Goal: Information Seeking & Learning: Find specific fact

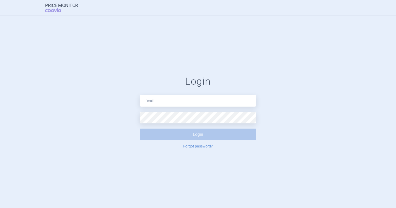
click at [337, 101] on form "Login Login Forgot password?" at bounding box center [197, 112] width 375 height 73
click at [196, 102] on input "text" at bounding box center [198, 101] width 117 height 12
type input "monika.romanakova@iqvia.com"
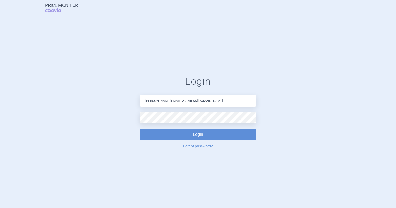
click at [174, 141] on div "Login monika.romanakova@iqvia.com Login Forgot password?" at bounding box center [198, 112] width 117 height 73
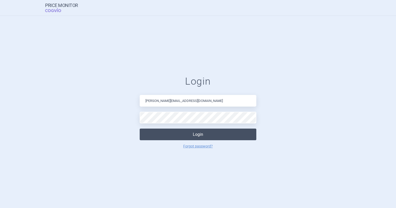
click at [172, 139] on button "Login" at bounding box center [198, 135] width 117 height 12
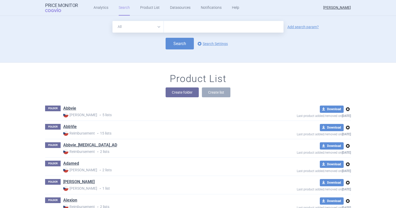
click at [184, 30] on input "text" at bounding box center [224, 27] width 120 height 12
type input "menopur"
click at [291, 26] on link "Add search param?" at bounding box center [302, 27] width 31 height 4
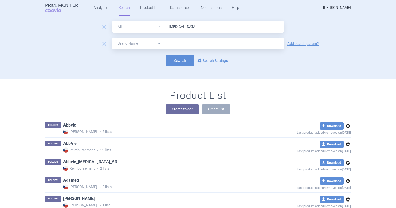
click at [119, 42] on select "All Brand Name ATC Company Active Substance Country Newer than" at bounding box center [137, 44] width 51 height 12
select select "country"
click at [112, 38] on select "All Brand Name ATC Company Active Substance Country Newer than" at bounding box center [137, 44] width 51 height 12
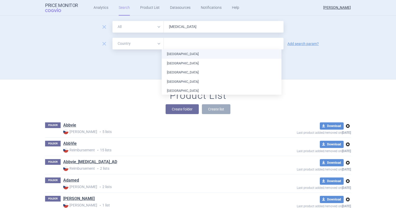
click at [174, 46] on input "text" at bounding box center [223, 43] width 114 height 7
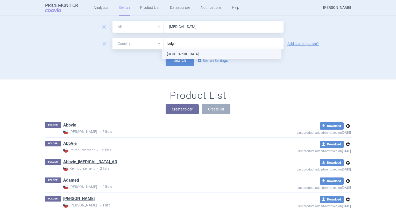
type input "belgiu"
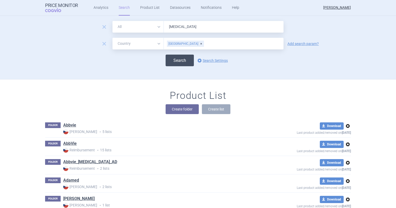
drag, startPoint x: 135, startPoint y: 67, endPoint x: 182, endPoint y: 60, distance: 47.8
click at [182, 60] on div "remove All Brand Name ATC Company Active Substance Country Newer than menopur r…" at bounding box center [198, 50] width 326 height 58
click at [182, 60] on button "Search" at bounding box center [179, 61] width 28 height 12
select select "country"
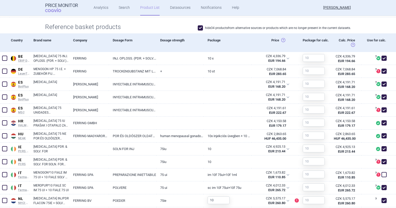
scroll to position [171, 0]
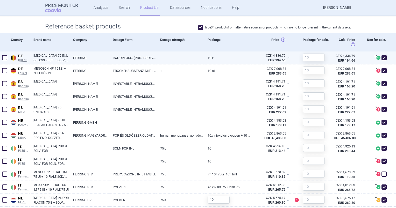
click at [192, 60] on link at bounding box center [179, 56] width 47 height 9
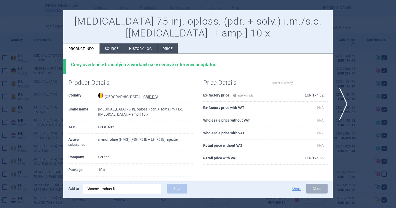
select select "EUR"
click at [340, 13] on span "close" at bounding box center [340, 14] width 9 height 9
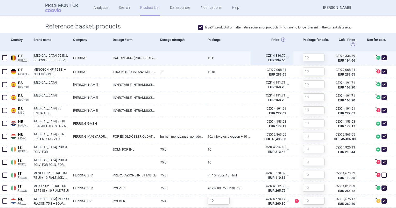
click at [284, 58] on div "CZK 4,336.79 EUR 194.66" at bounding box center [271, 58] width 41 height 13
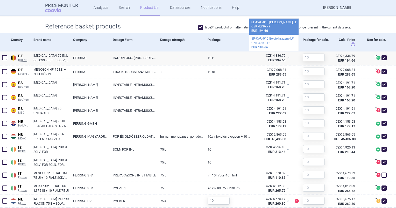
click at [391, 17] on section "Some products settings are missing Lowest ex-factory prices: Calculated max pri…" at bounding box center [198, 127] width 396 height 465
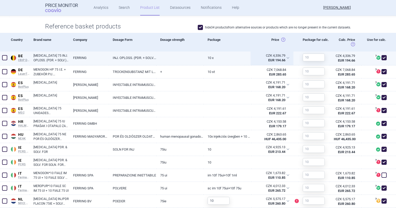
click at [268, 60] on strong "EUR 194.66" at bounding box center [276, 60] width 17 height 4
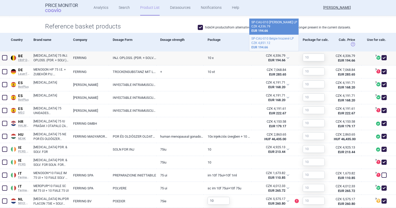
click at [263, 44] on div "CZK 4,851.12" at bounding box center [273, 43] width 45 height 4
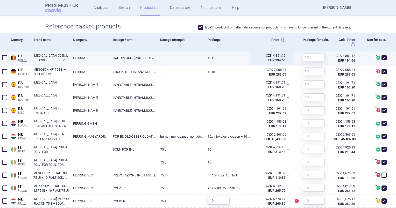
click at [274, 59] on strong "EUR 194.66" at bounding box center [276, 60] width 17 height 4
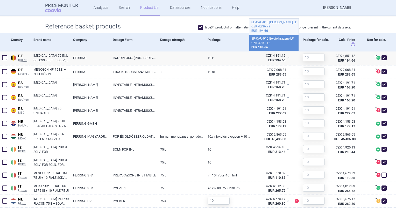
click at [273, 25] on div "CZK 4,336.79" at bounding box center [273, 26] width 45 height 4
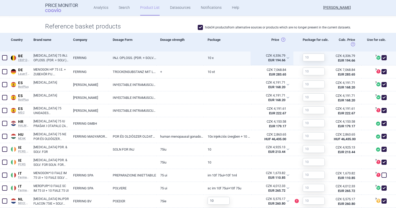
click at [268, 54] on div "CZK 4,336.79" at bounding box center [270, 55] width 30 height 5
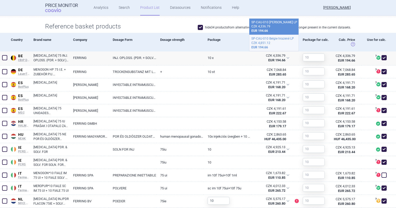
click at [262, 39] on div "SP-CAU-010 Belgie hrazené LP" at bounding box center [273, 39] width 45 height 4
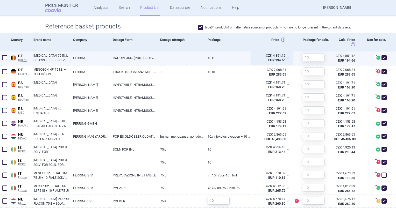
click at [272, 56] on div "CZK 4,851.12" at bounding box center [270, 55] width 30 height 5
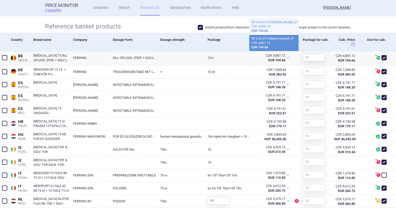
click at [267, 31] on strong "EUR 194.66" at bounding box center [259, 31] width 17 height 4
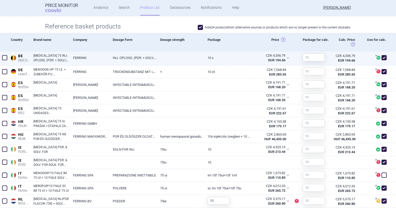
click at [201, 62] on div at bounding box center [179, 59] width 47 height 14
click at [195, 56] on link at bounding box center [179, 56] width 47 height 9
select select "EUR"
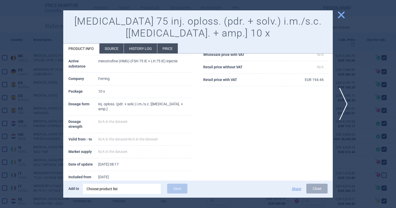
scroll to position [81, 0]
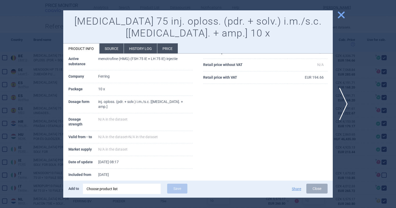
click at [117, 48] on li "Source" at bounding box center [111, 49] width 24 height 10
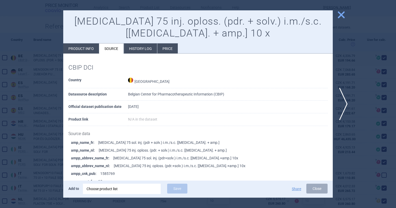
click at [344, 18] on span "close" at bounding box center [340, 14] width 9 height 9
